Goal: Find specific page/section: Find specific page/section

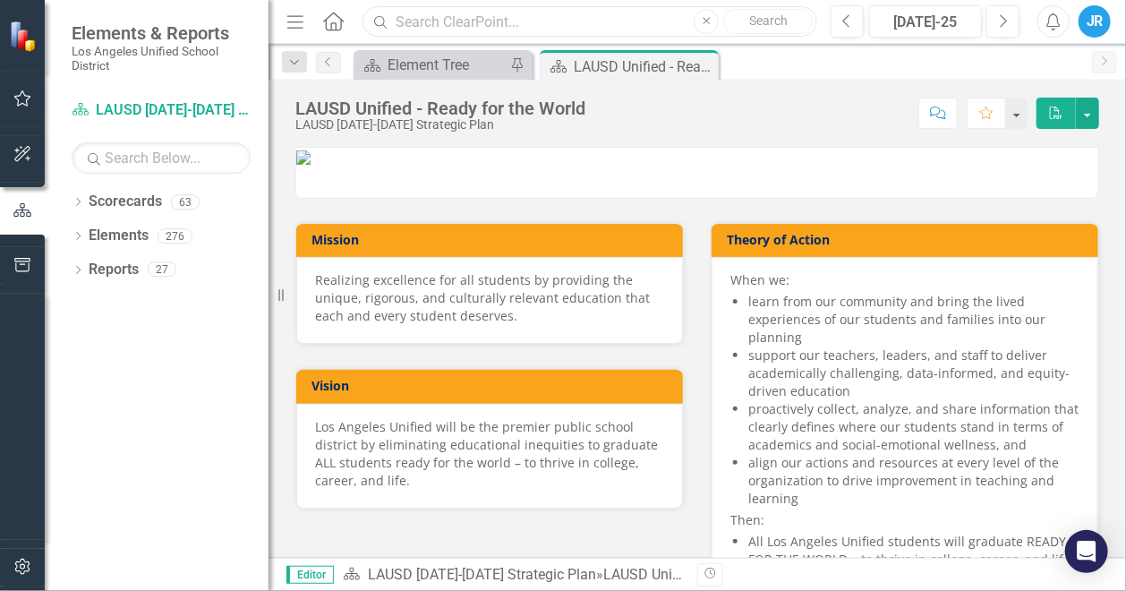
click at [498, 21] on input "text" at bounding box center [589, 21] width 455 height 31
click at [413, 24] on input "3a.m2" at bounding box center [589, 21] width 455 height 31
drag, startPoint x: 453, startPoint y: 24, endPoint x: 396, endPoint y: 20, distance: 56.6
click at [396, 20] on input "3A.M2" at bounding box center [589, 21] width 455 height 31
type input "parent portal"
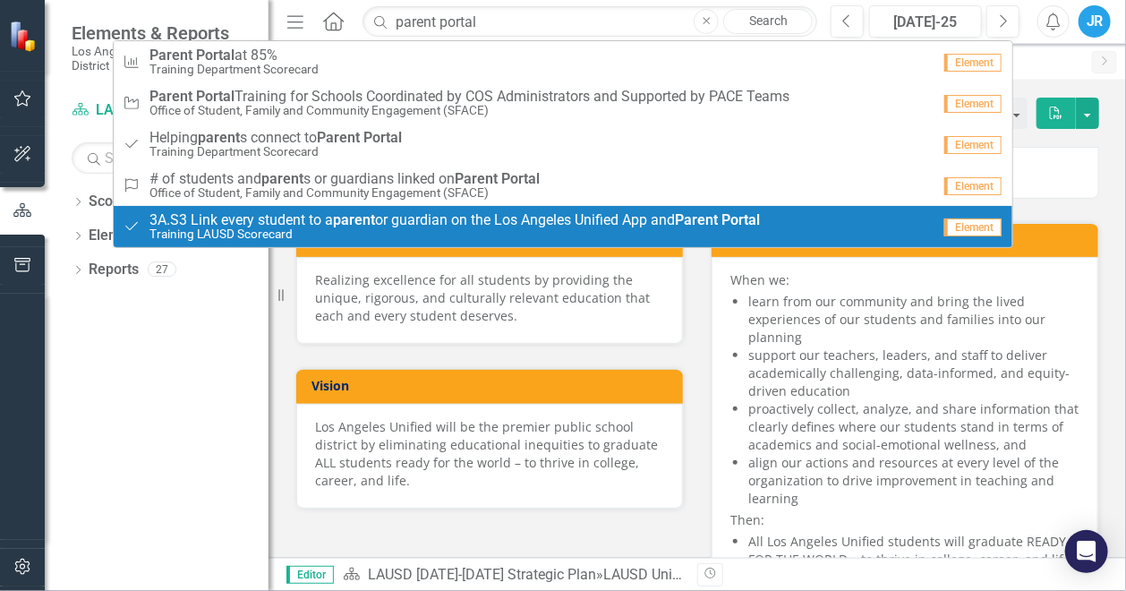
click at [294, 220] on span "3A.S3 Link every student to a parent or guardian on the Los Angeles Unified App…" at bounding box center [454, 220] width 610 height 16
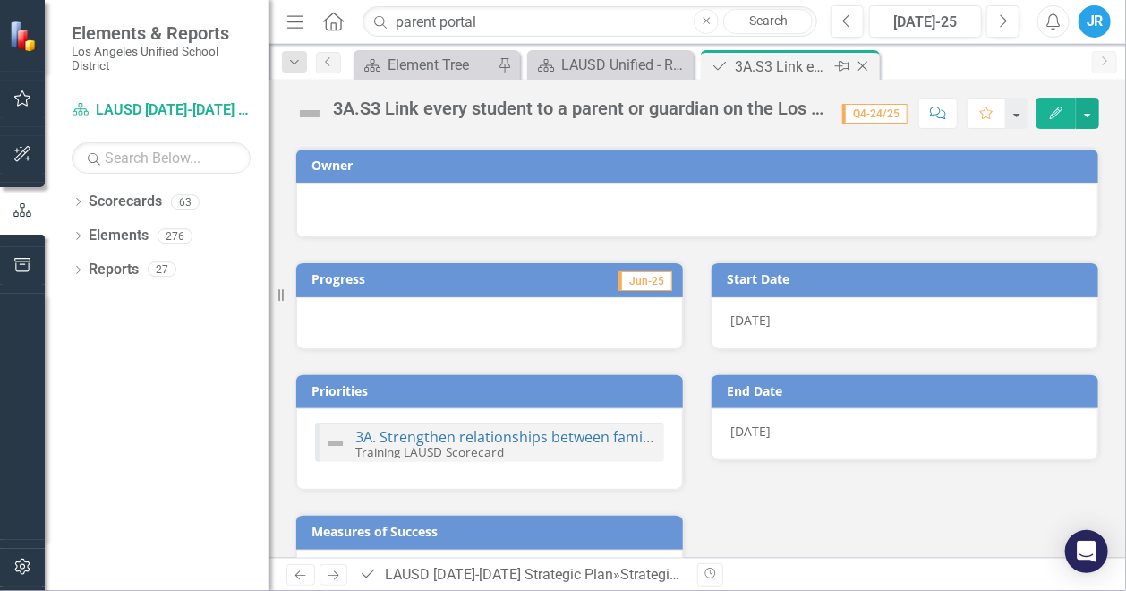
click at [863, 67] on icon "Close" at bounding box center [863, 66] width 18 height 14
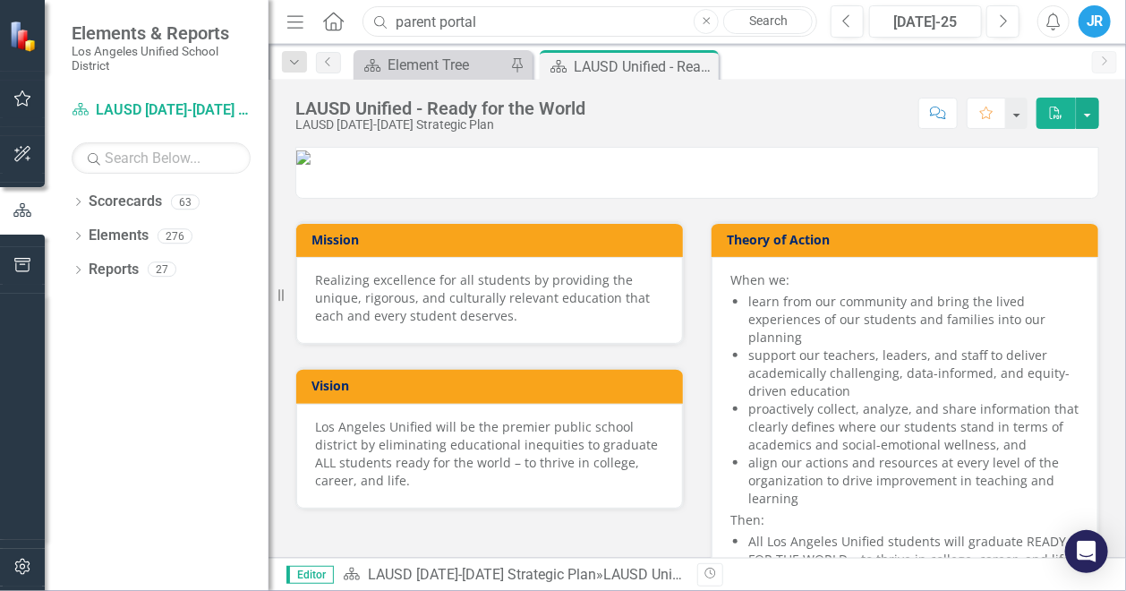
click at [505, 25] on input "parent portal" at bounding box center [589, 21] width 455 height 31
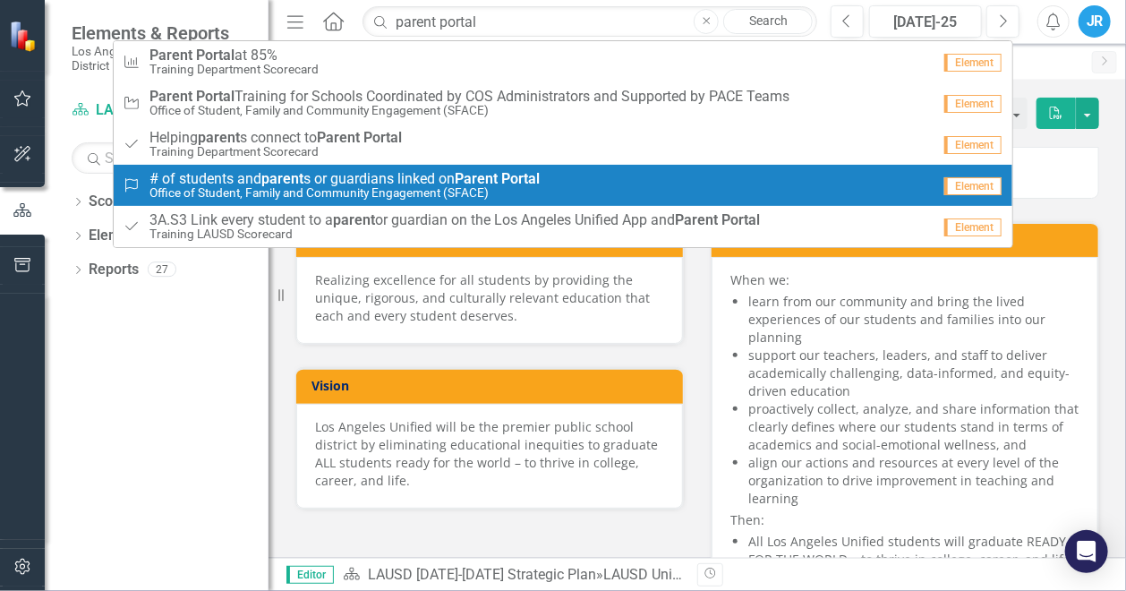
click at [425, 184] on span "# of students and parent s or guardians linked on Parent Portal" at bounding box center [344, 179] width 390 height 16
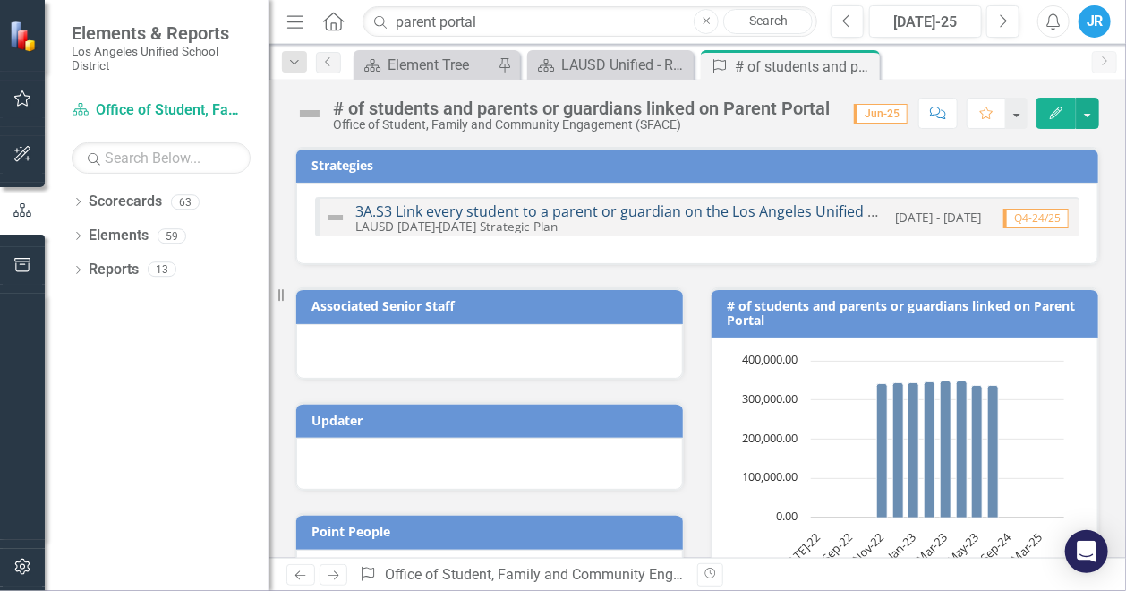
click at [515, 209] on link "3A.S3 Link every student to a parent or guardian on the Los Angeles Unified App…" at bounding box center [686, 211] width 662 height 20
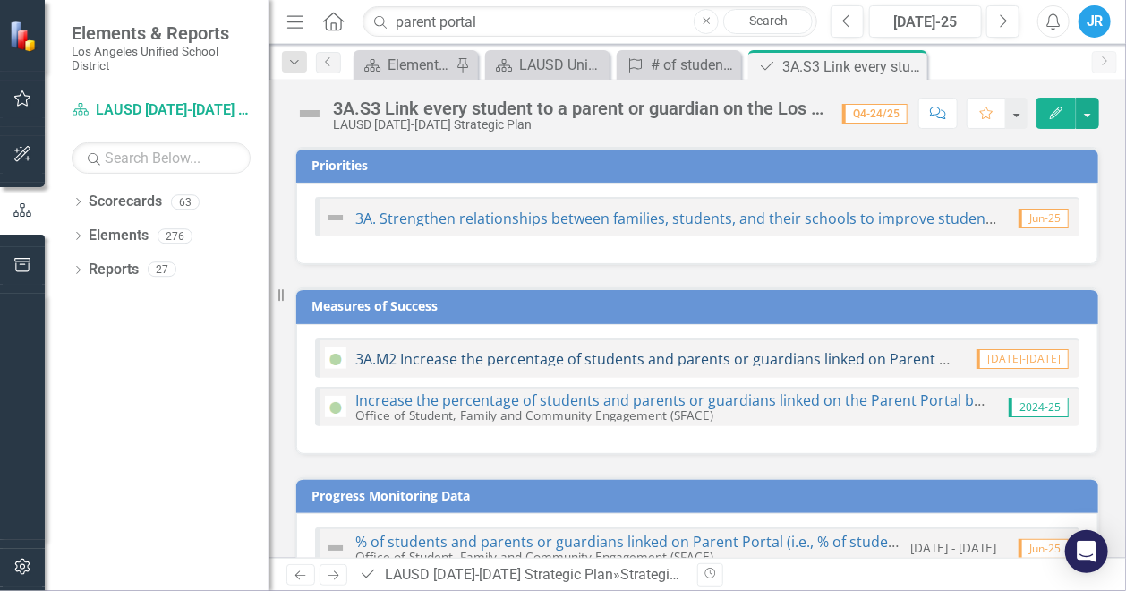
click at [703, 359] on link "3A.M2 Increase the percentage of students and parents or guardians linked on Pa…" at bounding box center [719, 359] width 728 height 20
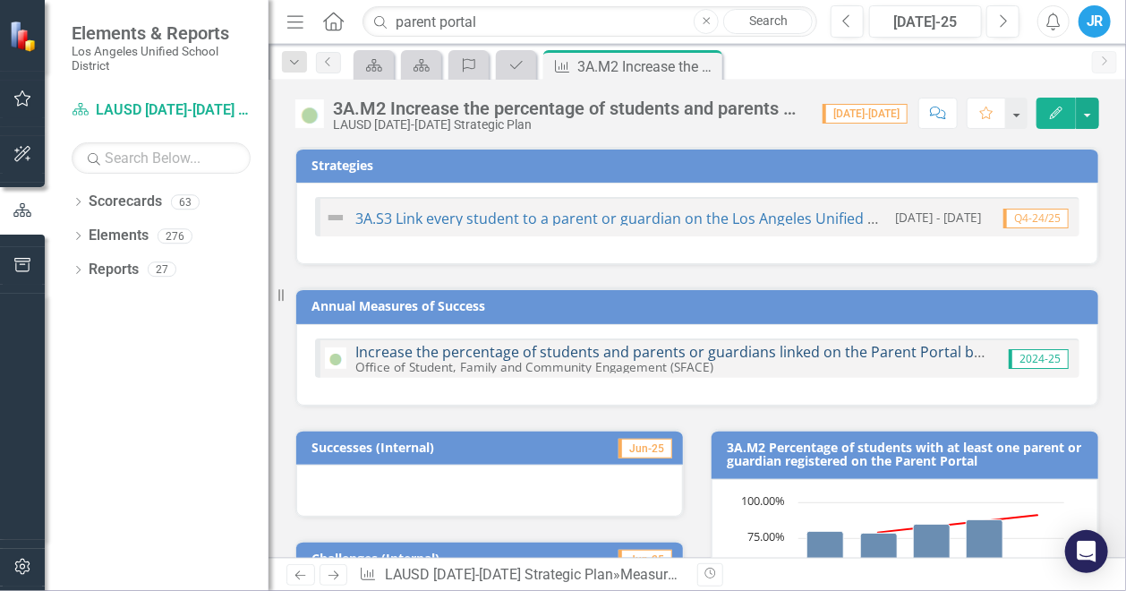
click at [670, 348] on link "Increase the percentage of students and parents or guardians linked on the Pare…" at bounding box center [761, 352] width 813 height 20
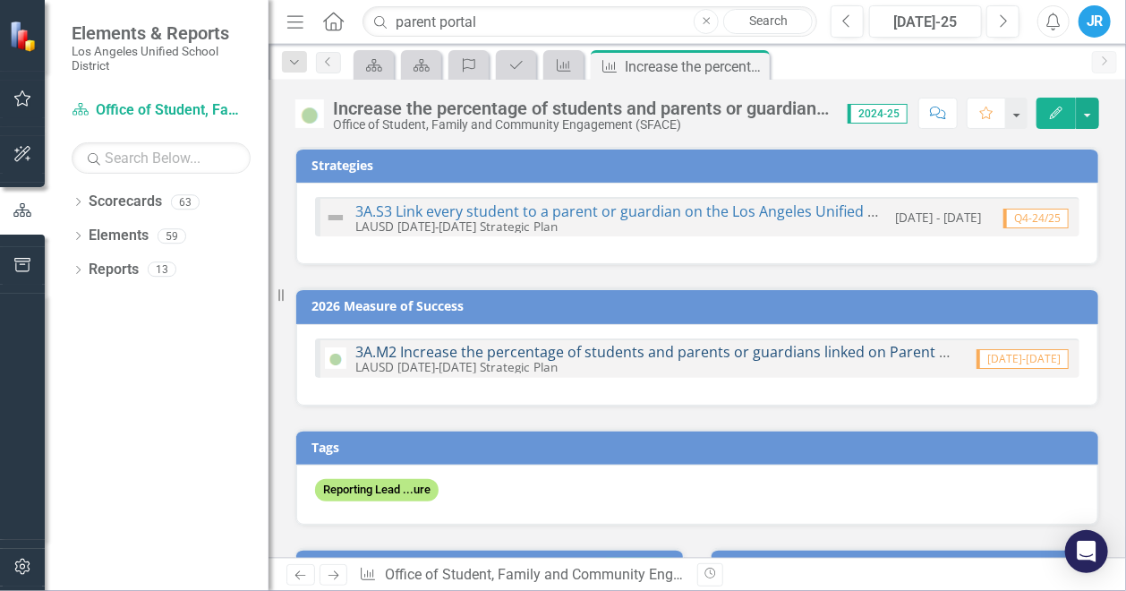
click at [583, 346] on link "3A.M2 Increase the percentage of students and parents or guardians linked on Pa…" at bounding box center [719, 352] width 728 height 20
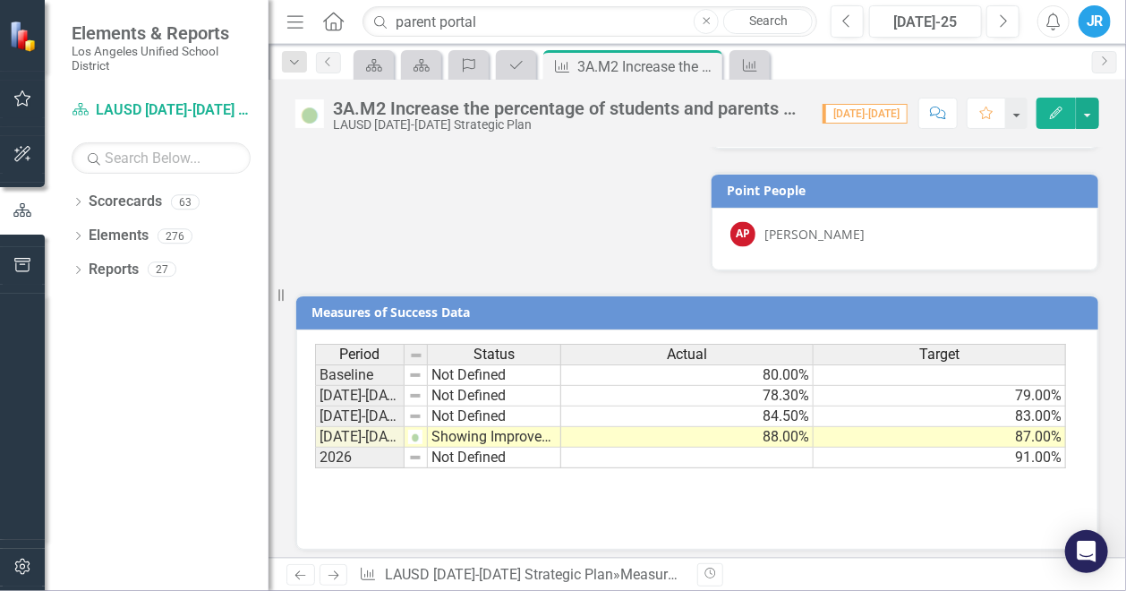
scroll to position [1326, 0]
